Goal: Navigation & Orientation: Find specific page/section

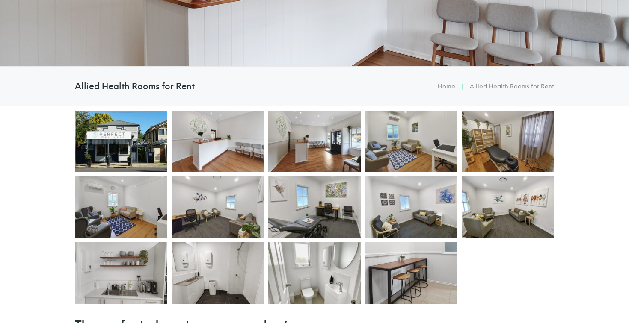
scroll to position [150, 0]
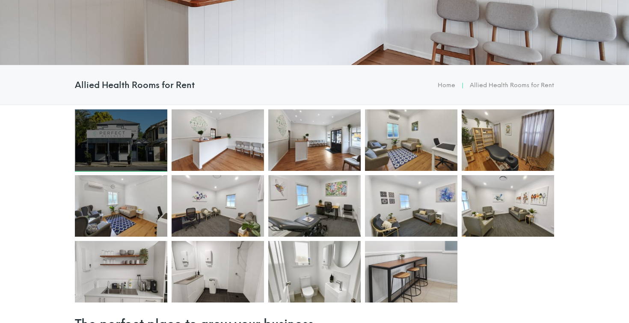
click at [129, 135] on div at bounding box center [121, 141] width 92 height 62
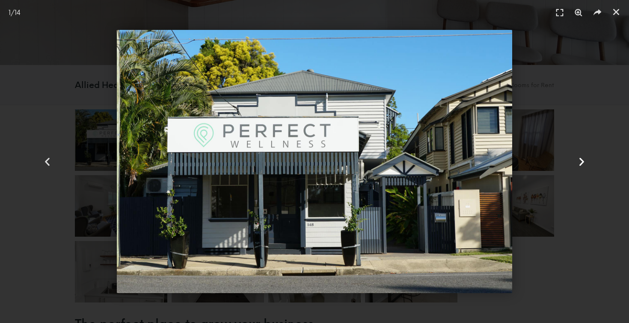
click at [583, 163] on icon "Next slide" at bounding box center [581, 162] width 11 height 11
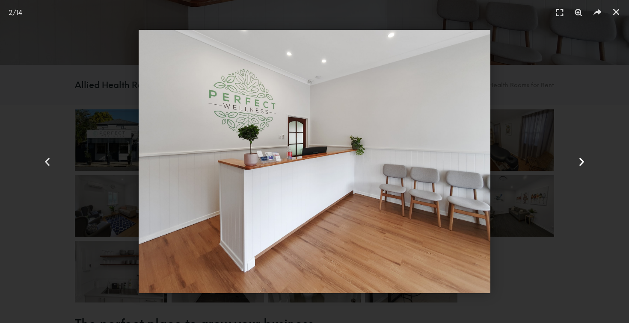
click at [583, 163] on icon "Next slide" at bounding box center [581, 162] width 11 height 11
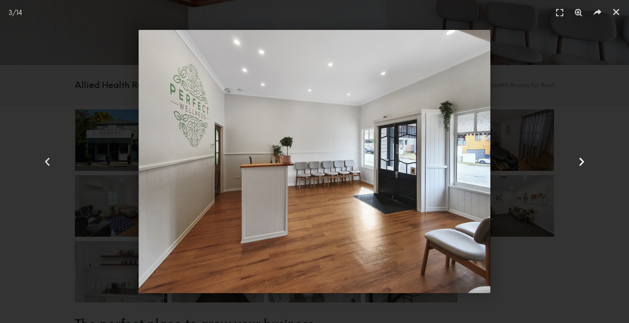
click at [582, 163] on icon "Next slide" at bounding box center [581, 162] width 11 height 11
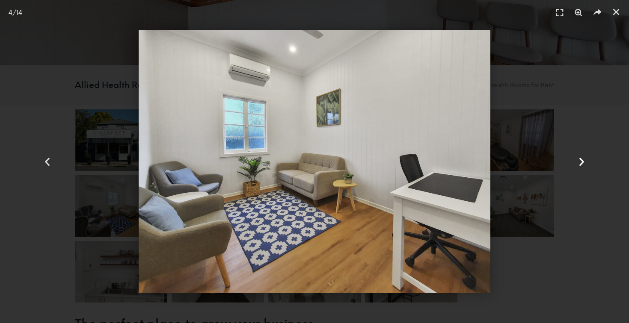
click at [582, 163] on icon "Next slide" at bounding box center [581, 162] width 11 height 11
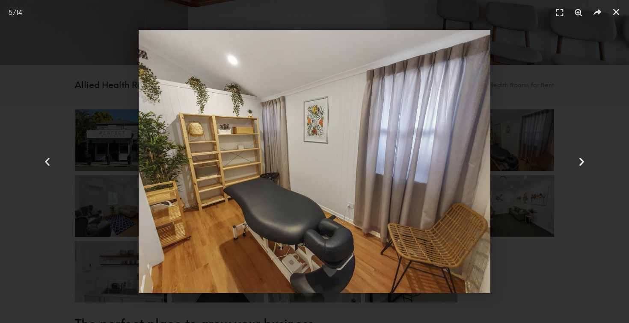
click at [582, 163] on icon "Next slide" at bounding box center [581, 162] width 11 height 11
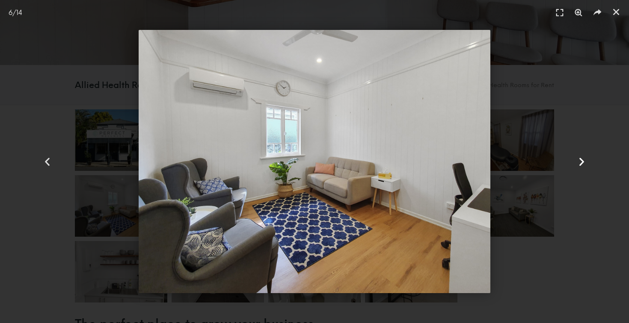
click at [582, 163] on icon "Next slide" at bounding box center [581, 162] width 11 height 11
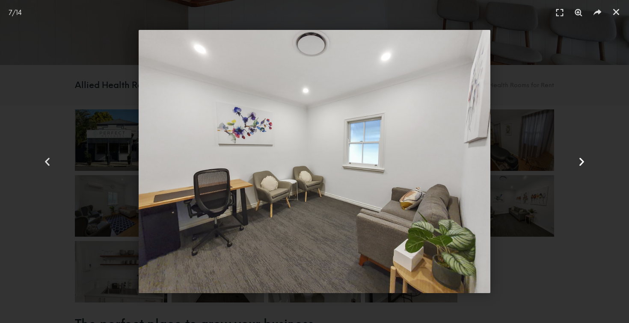
click at [582, 163] on icon "Next slide" at bounding box center [581, 162] width 11 height 11
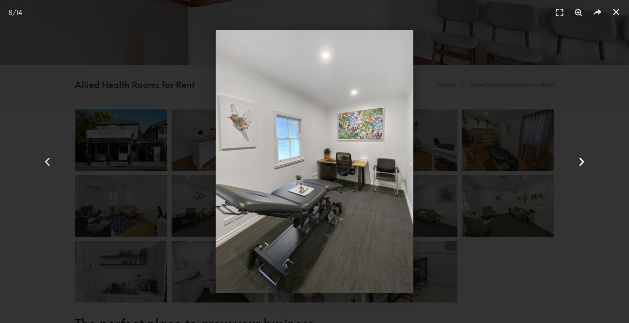
click at [582, 163] on icon "Next slide" at bounding box center [581, 162] width 11 height 11
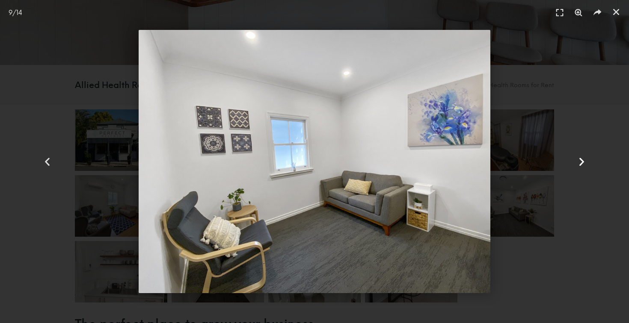
click at [582, 163] on icon "Next slide" at bounding box center [581, 162] width 11 height 11
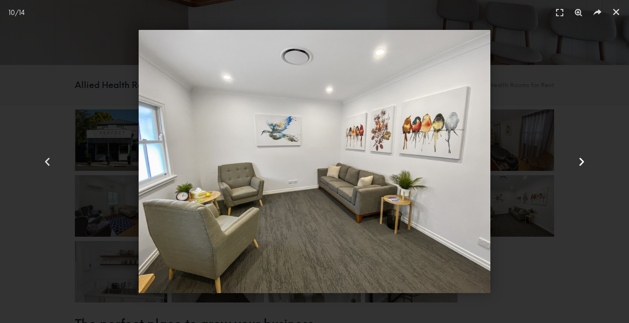
click at [582, 163] on icon "Next slide" at bounding box center [581, 162] width 11 height 11
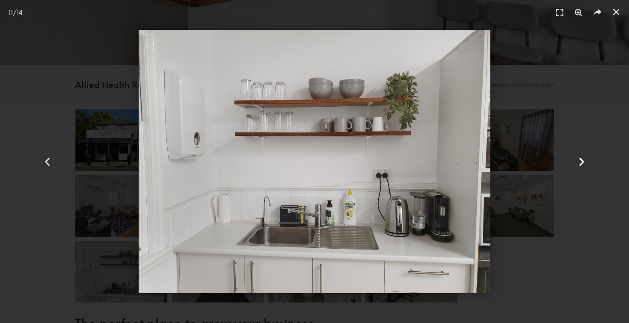
click at [582, 163] on icon "Next slide" at bounding box center [581, 162] width 11 height 11
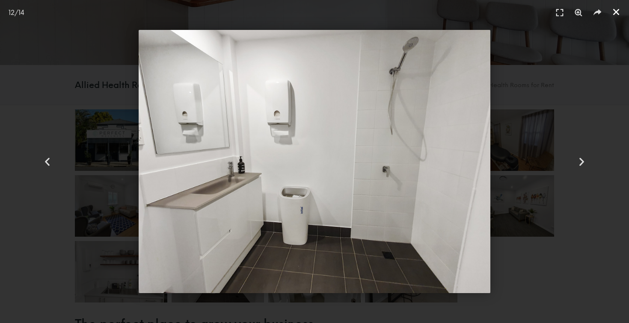
click at [617, 15] on icon "Close (Esc)" at bounding box center [616, 12] width 9 height 9
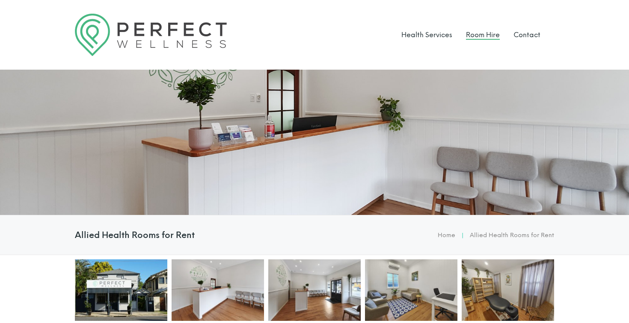
scroll to position [0, 0]
